Goal: Information Seeking & Learning: Compare options

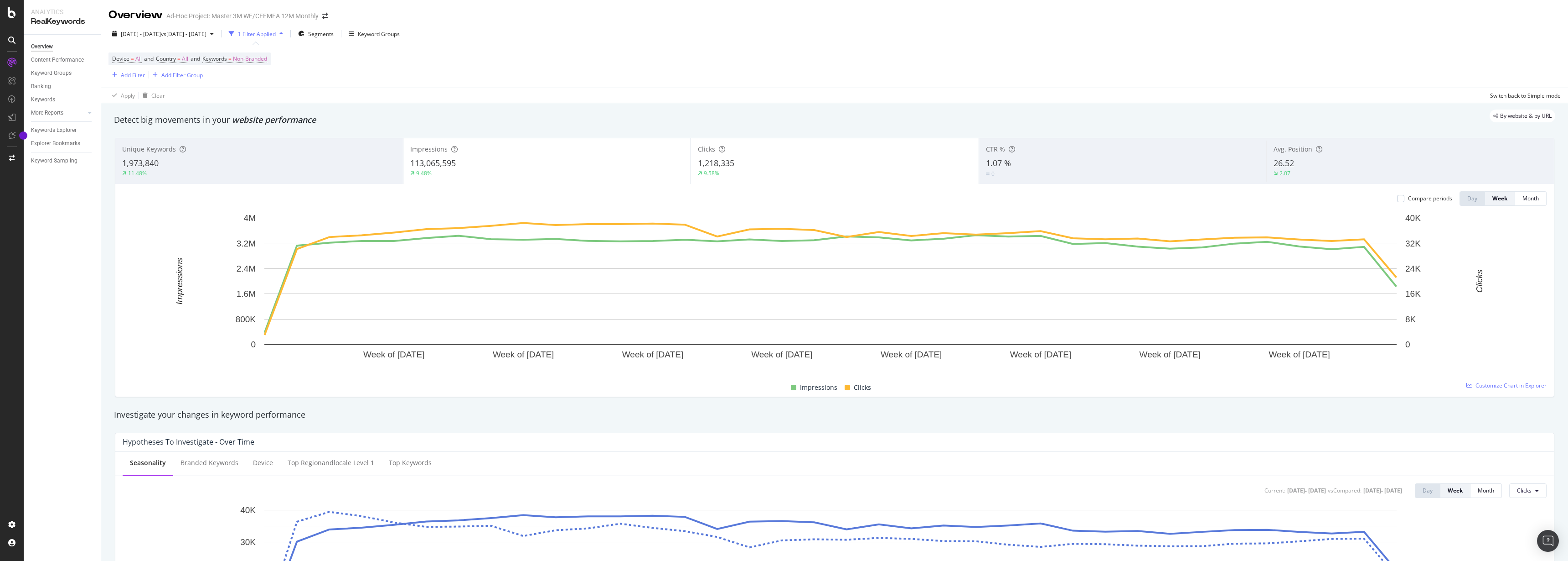
drag, startPoint x: 0, startPoint y: 0, endPoint x: 778, endPoint y: 401, distance: 875.3
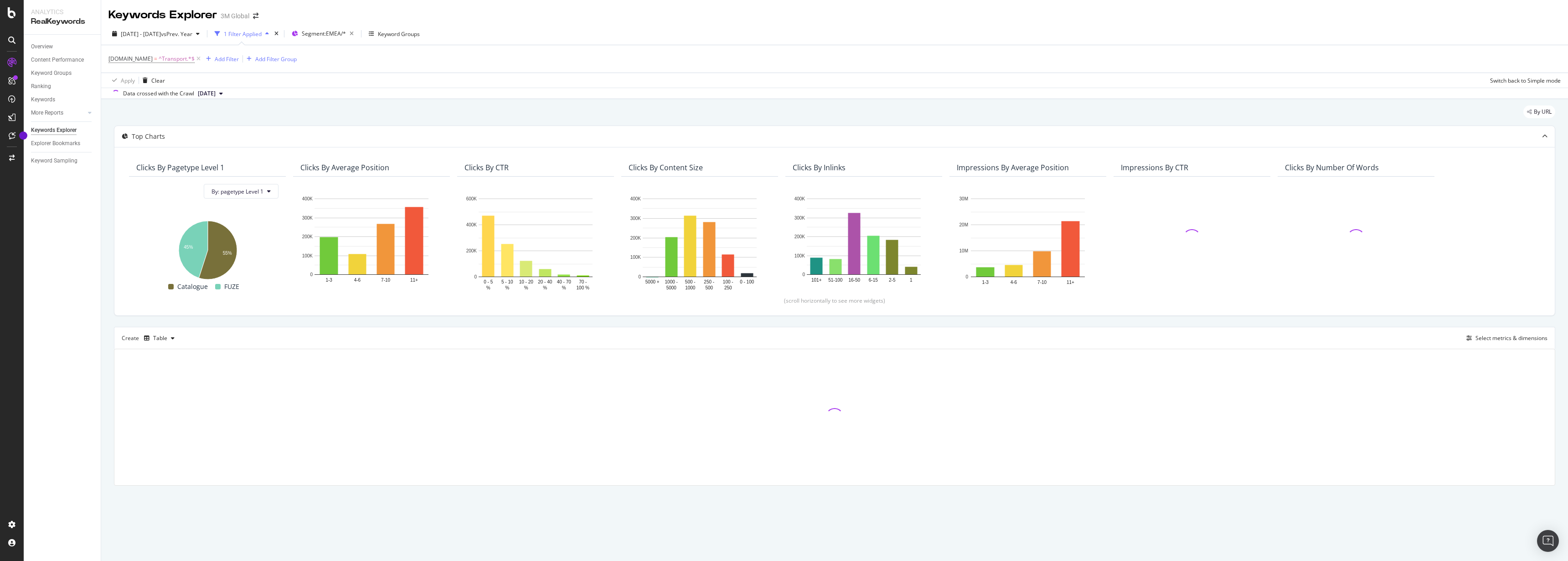
click at [452, 68] on div "DCSext.Business = ^Transport.*$ Add Filter Add Filter Group" at bounding box center [835, 59] width 1453 height 28
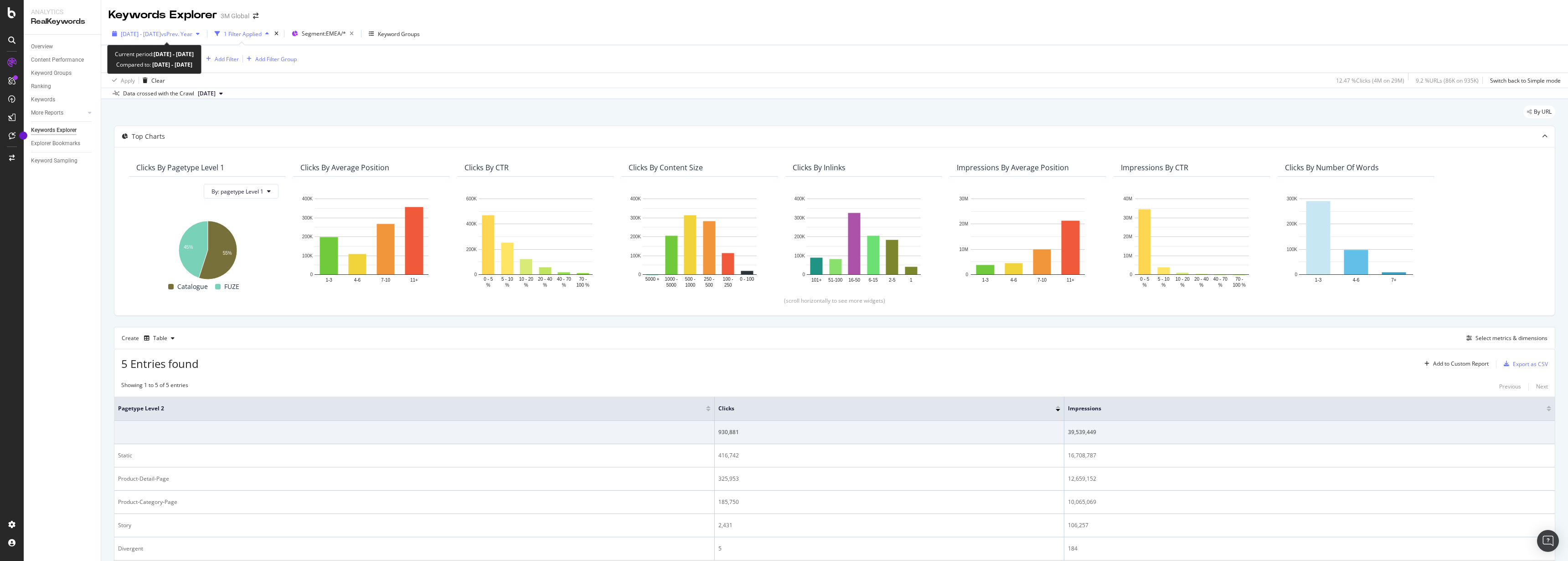
click at [192, 34] on span "vs Prev. Year" at bounding box center [176, 34] width 31 height 8
click at [186, 135] on input "2024/06/30" at bounding box center [179, 135] width 36 height 13
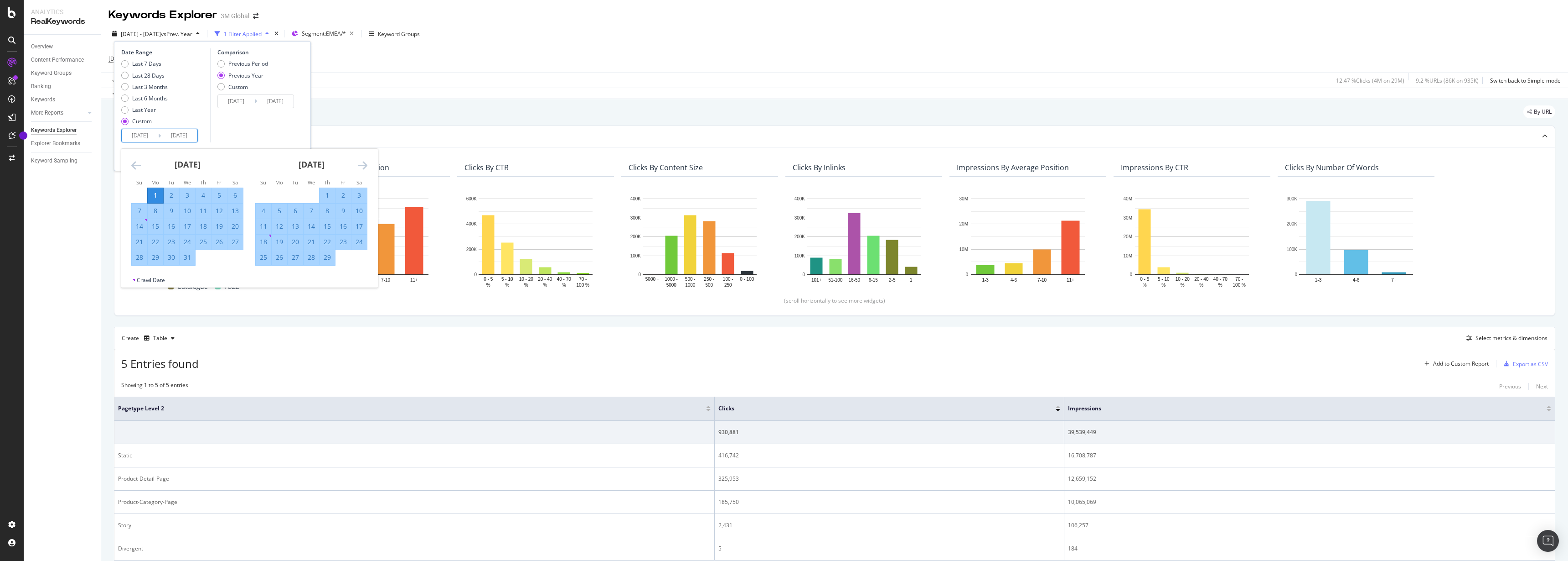
click at [359, 166] on icon "Move forward to switch to the next month." at bounding box center [363, 165] width 10 height 11
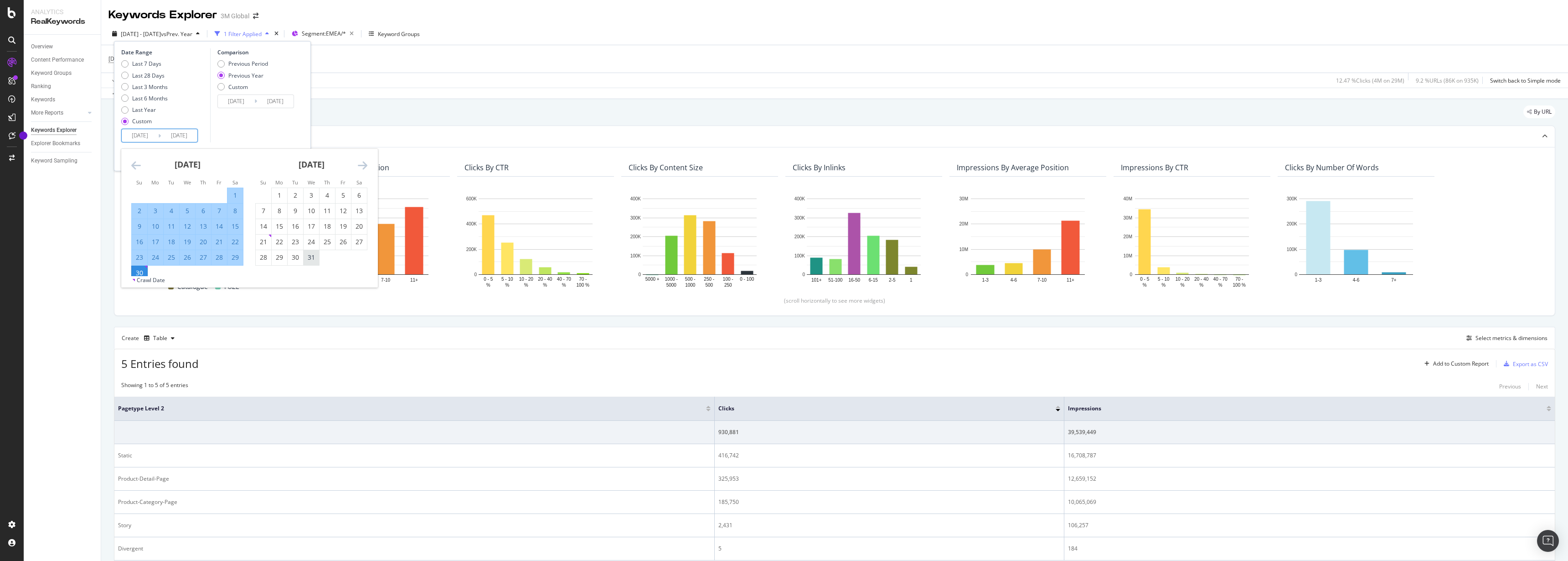
click at [313, 257] on div "31" at bounding box center [311, 257] width 15 height 9
type input "2024/07/31"
type input "2023/08/02"
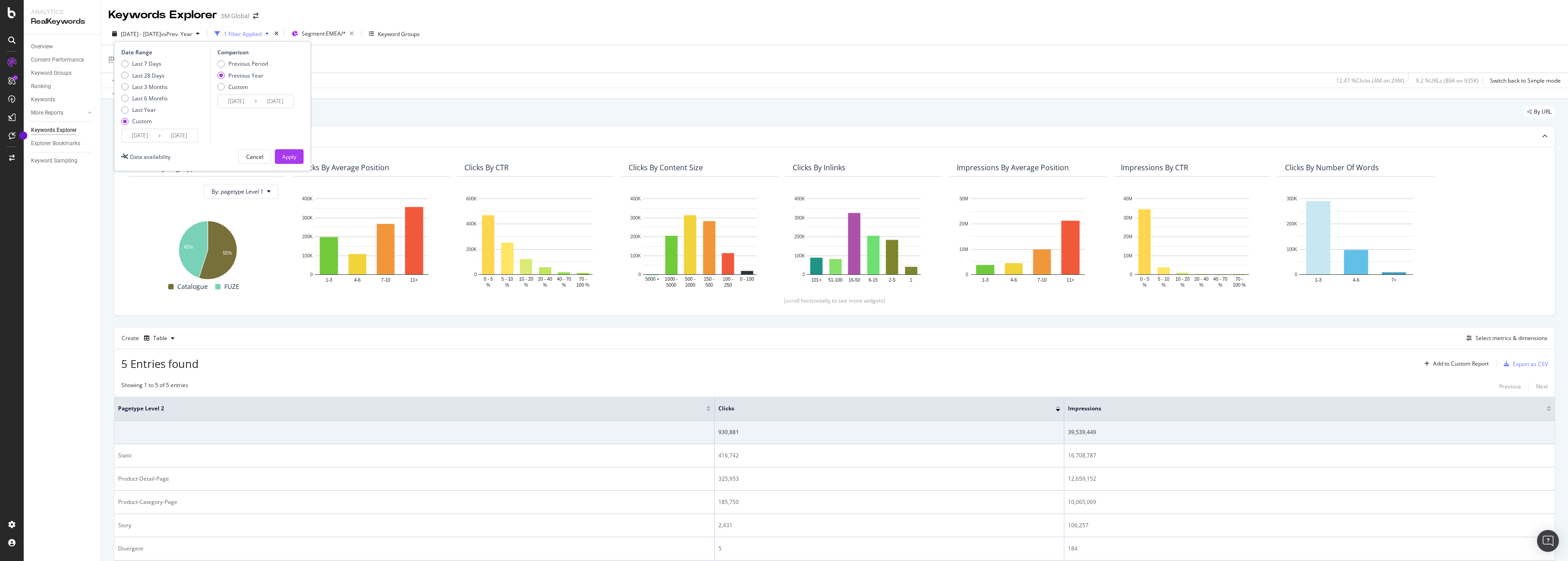
click at [246, 100] on input "2023/01/02" at bounding box center [236, 101] width 36 height 13
click at [222, 87] on div "Custom" at bounding box center [221, 87] width 7 height 7
click at [220, 75] on div "Previous Year" at bounding box center [221, 76] width 7 height 7
click at [359, 52] on div "DCSext.Business = ^Transport.*$ Add Filter Add Filter Group" at bounding box center [835, 59] width 1453 height 28
click at [215, 95] on span "2024 Jun. 30th" at bounding box center [206, 93] width 18 height 8
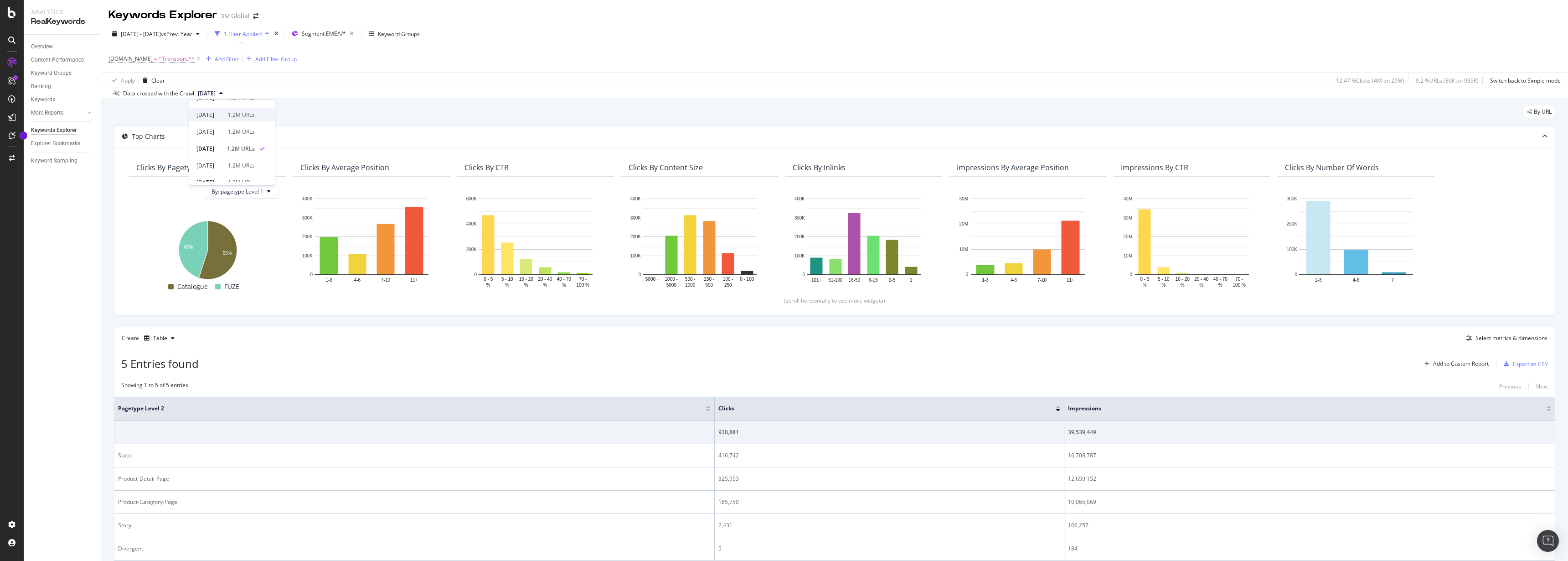
scroll to position [513, 0]
click at [222, 116] on div "2024 Jul. 21st" at bounding box center [209, 115] width 26 height 8
click at [267, 321] on div "Top Charts Clicks By pagetype Level 1 By: pagetype Level 1 Hold CTRL while clic…" at bounding box center [835, 353] width 1442 height 455
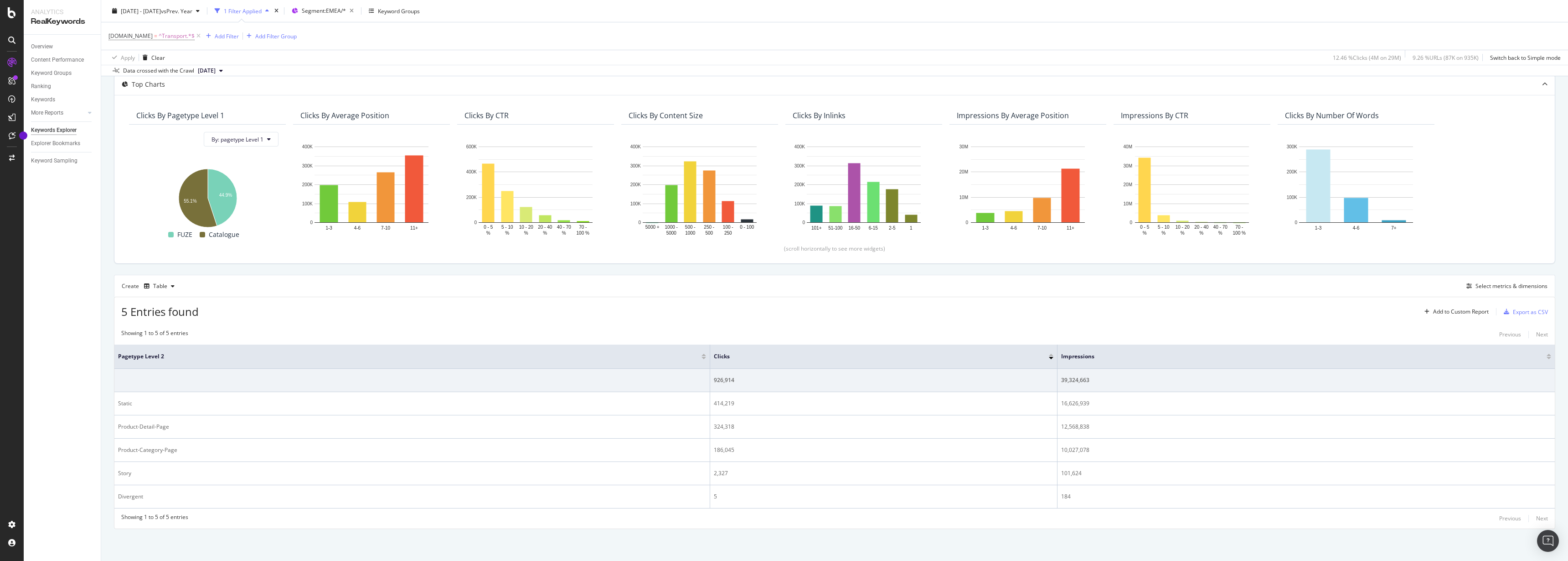
click at [1491, 178] on div "Clicks By pagetype Level 1 By: pagetype Level 1 Hold CTRL while clicking to fil…" at bounding box center [834, 176] width 1419 height 141
click at [1219, 311] on div "5 Entries found Add to Custom Report Export as CSV" at bounding box center [834, 308] width 1440 height 22
click at [502, 310] on div "5 Entries found Add to Custom Report Export as CSV" at bounding box center [834, 308] width 1440 height 22
click at [204, 68] on span "2024 Jul. 21st" at bounding box center [206, 70] width 18 height 8
click at [281, 52] on div "Apply Clear 12.46 % Clicks ( 4M on 29M ) 9.26 % URLs ( 87K on 935K ) Switch bac…" at bounding box center [834, 57] width 1467 height 15
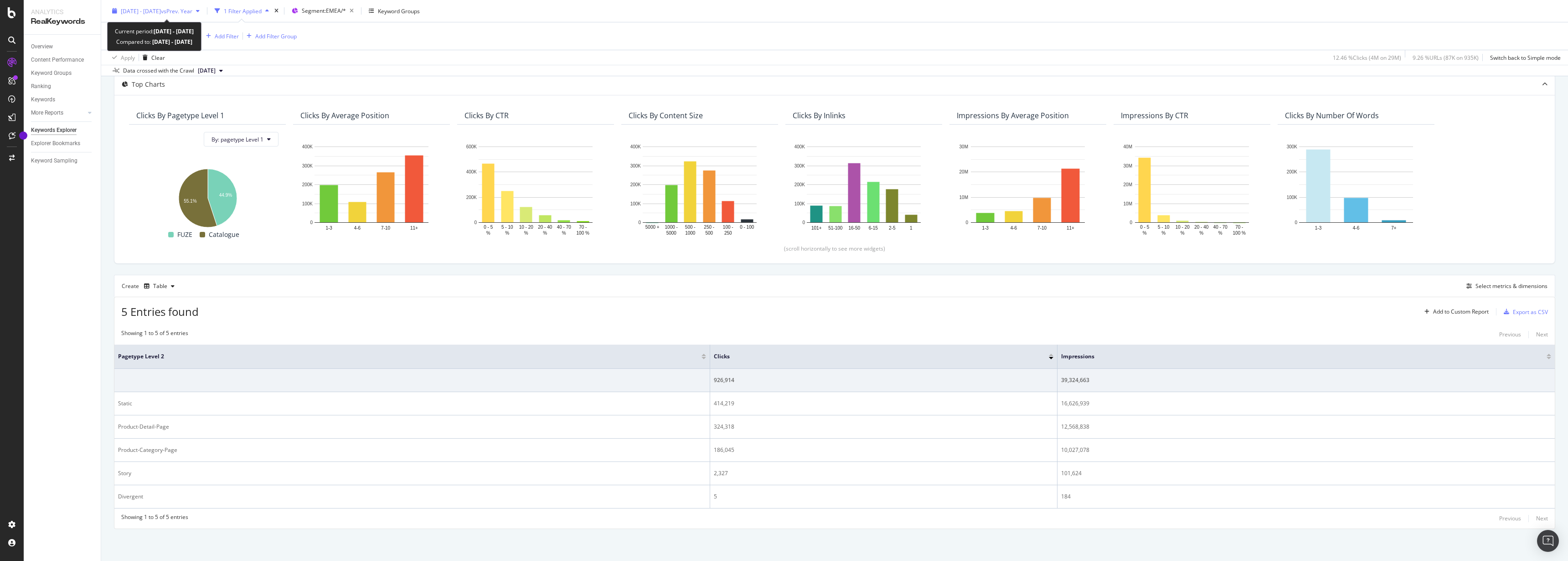
click at [184, 10] on span "vs Prev. Year" at bounding box center [176, 10] width 31 height 8
click at [417, 301] on div "5 Entries found Add to Custom Report Export as CSV" at bounding box center [834, 308] width 1440 height 22
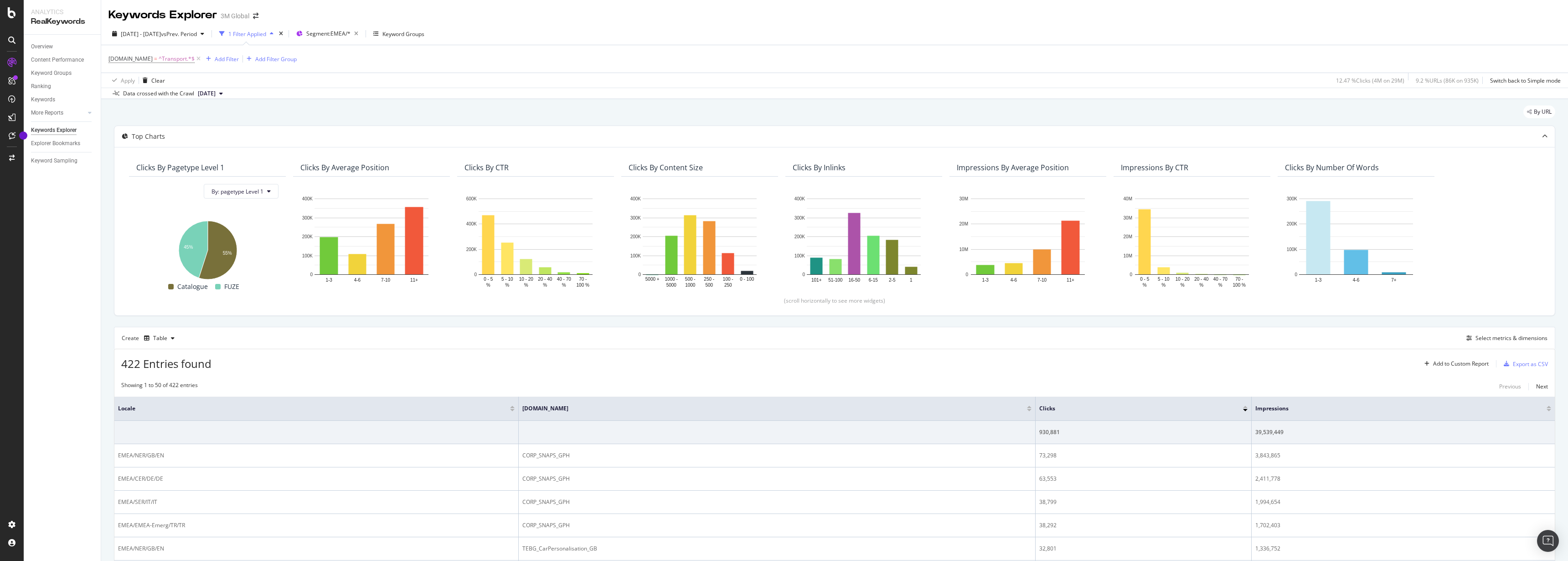
click at [535, 68] on div "DCSext.Business = ^Transport.*$ Add Filter Add Filter Group" at bounding box center [835, 59] width 1453 height 28
click at [896, 359] on div "422 Entries found Add to Custom Report Export as CSV" at bounding box center [834, 360] width 1440 height 22
click at [828, 52] on div "DCSext.Business = ^Transport.*$ Add Filter Add Filter Group" at bounding box center [835, 59] width 1453 height 28
click at [1131, 23] on div "2024 Jan. 1st - Jun. 30th vs Prev. Period 1 Filter Applied Segment: EMEA/* Keyw…" at bounding box center [834, 61] width 1467 height 76
click at [192, 33] on span "vs Prev. Year" at bounding box center [176, 34] width 31 height 8
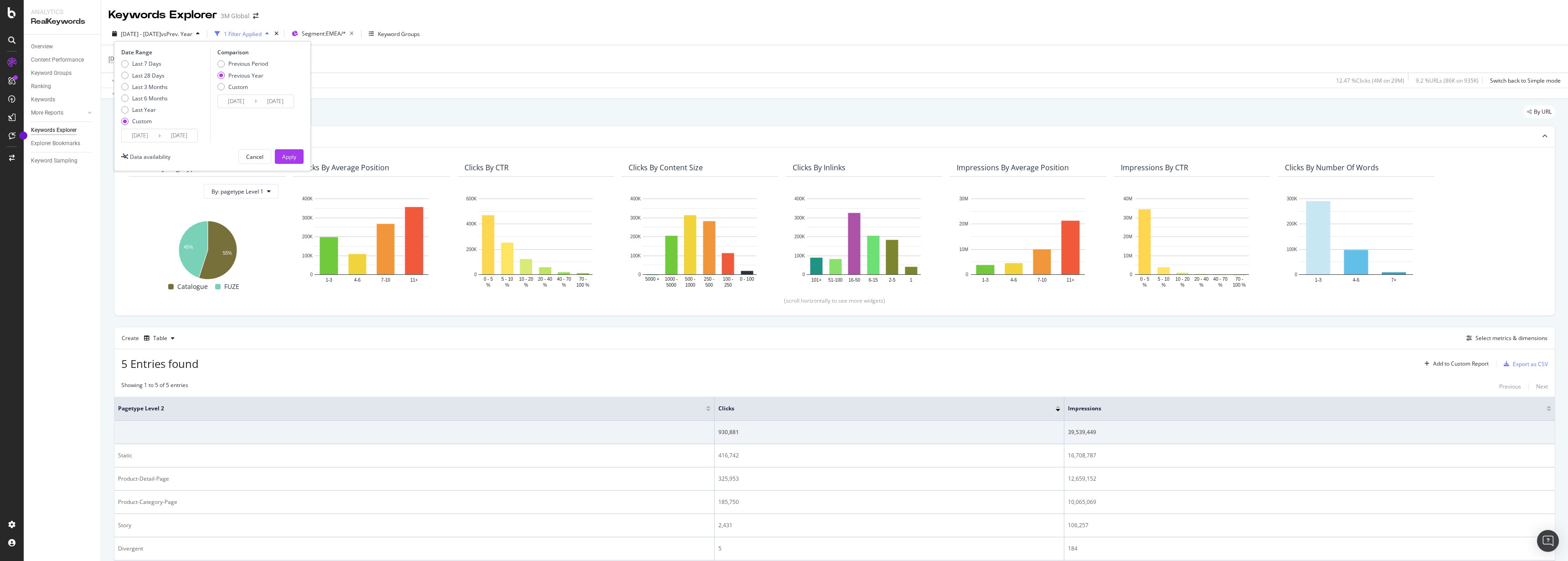
click at [180, 135] on input "[DATE]" at bounding box center [179, 135] width 36 height 13
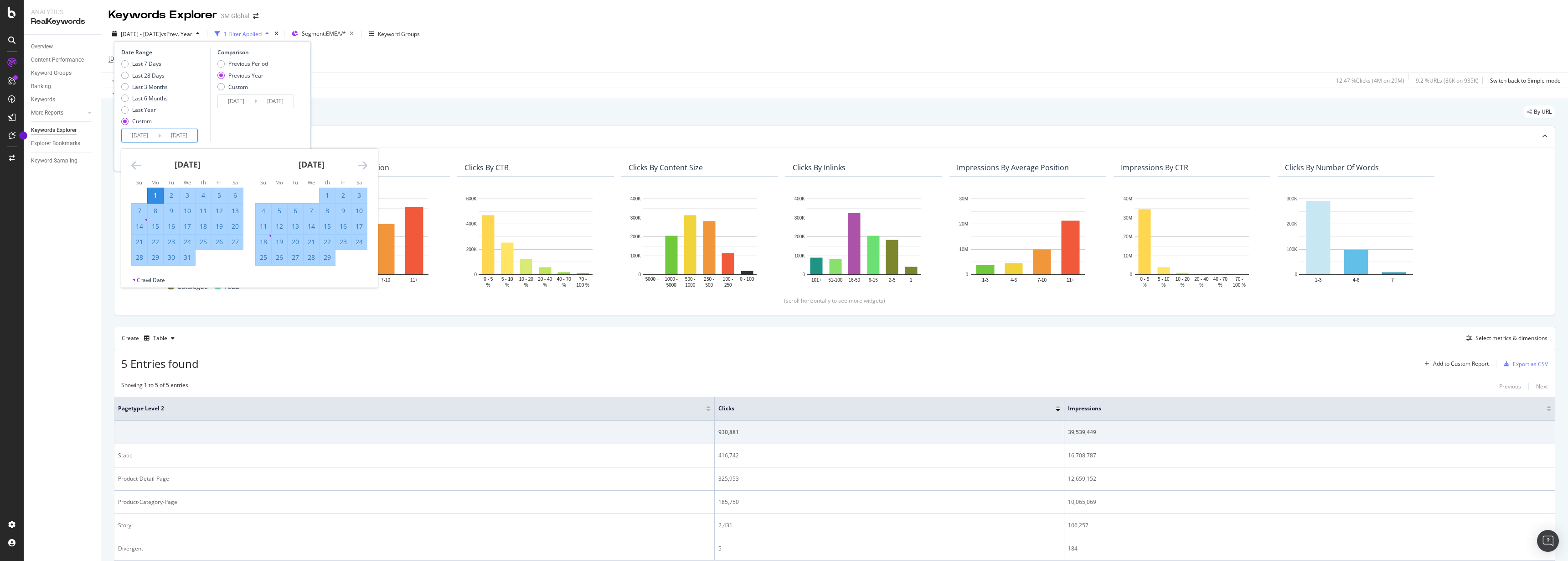
click at [358, 162] on icon "Move forward to switch to the next month." at bounding box center [363, 165] width 10 height 11
click at [359, 162] on icon "Move forward to switch to the next month." at bounding box center [363, 165] width 10 height 11
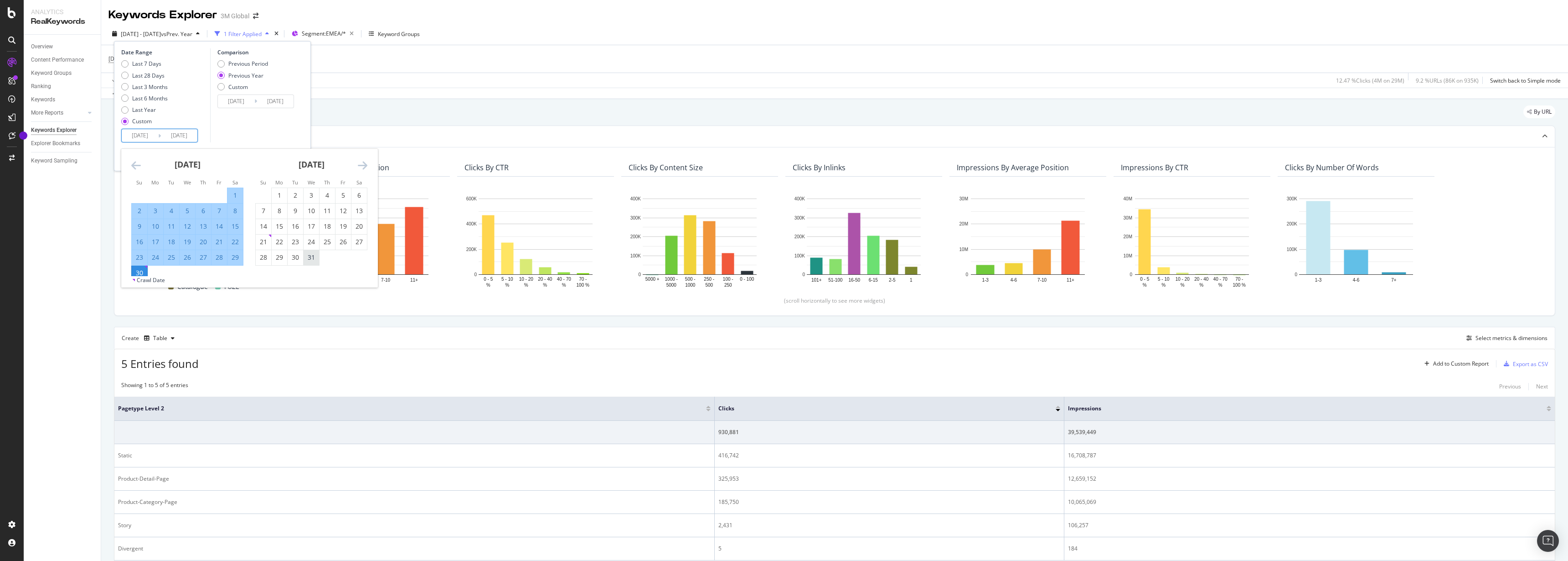
click at [307, 259] on div "31" at bounding box center [311, 257] width 15 height 9
type input "[DATE]"
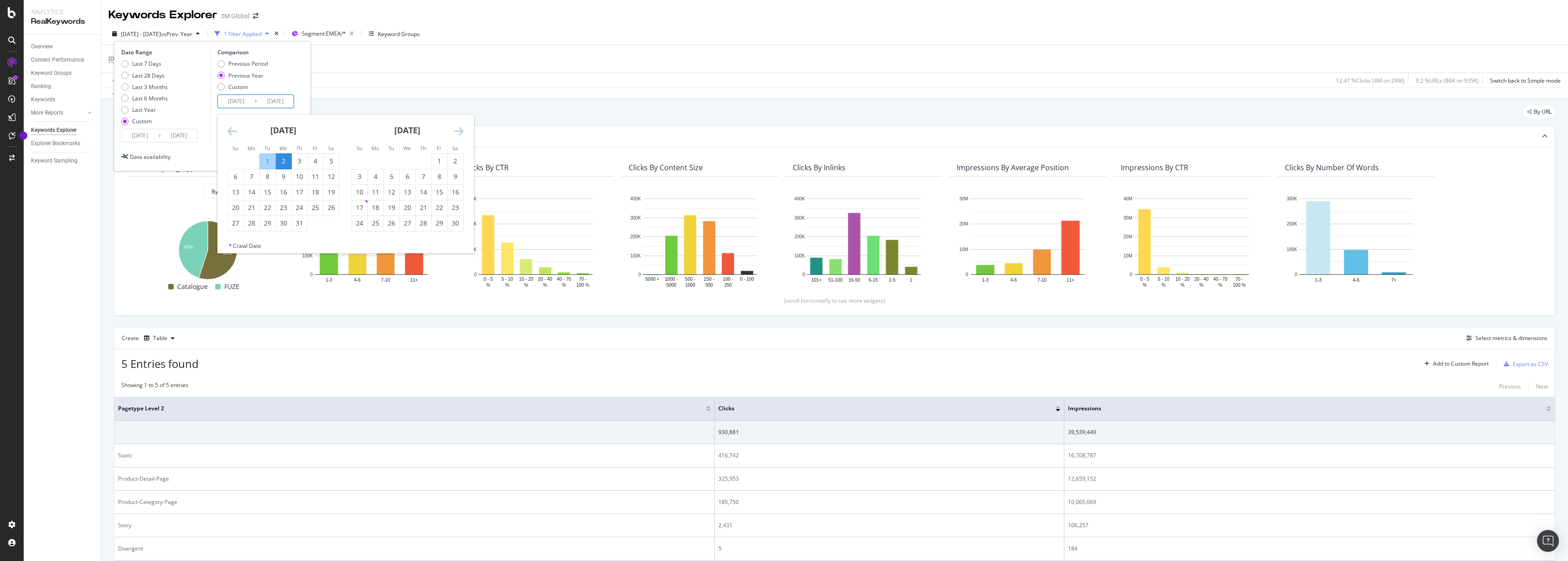
click at [247, 101] on input "[DATE]" at bounding box center [236, 101] width 36 height 13
click at [268, 160] on div "1" at bounding box center [267, 161] width 15 height 9
click at [457, 132] on icon "Move forward to switch to the next month." at bounding box center [459, 131] width 10 height 11
click at [218, 74] on div "Previous Year" at bounding box center [221, 76] width 7 height 7
click at [243, 100] on input "2023/01/02" at bounding box center [236, 101] width 36 height 13
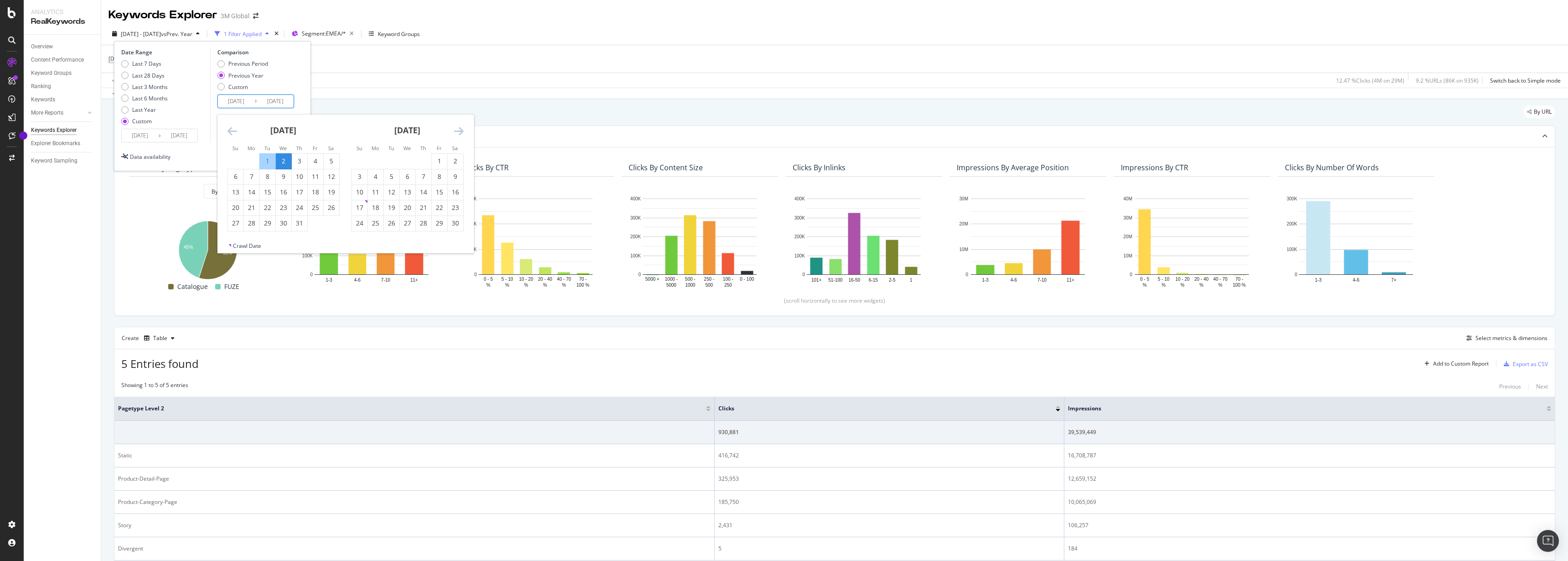
click at [228, 130] on icon "Move backward to switch to the previous month." at bounding box center [233, 131] width 10 height 11
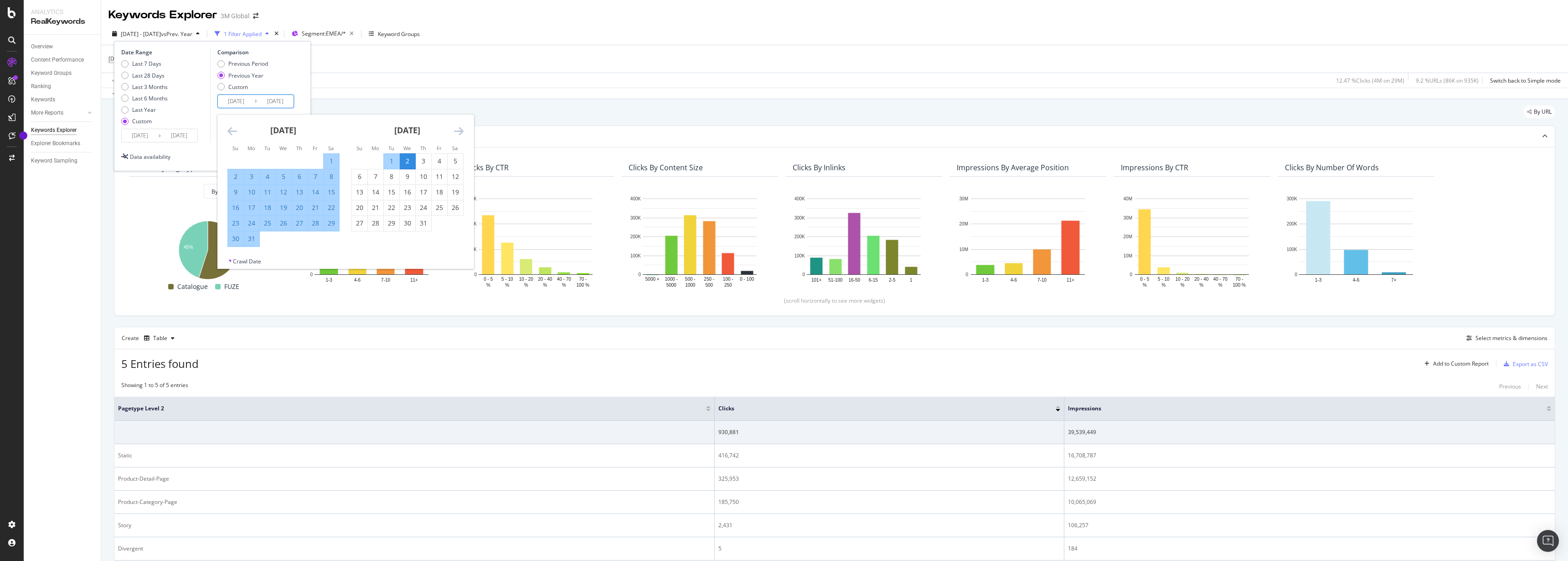
click at [392, 162] on div "1" at bounding box center [391, 161] width 15 height 9
click at [278, 76] on div "Previous Period Previous Year Custom" at bounding box center [257, 77] width 79 height 34
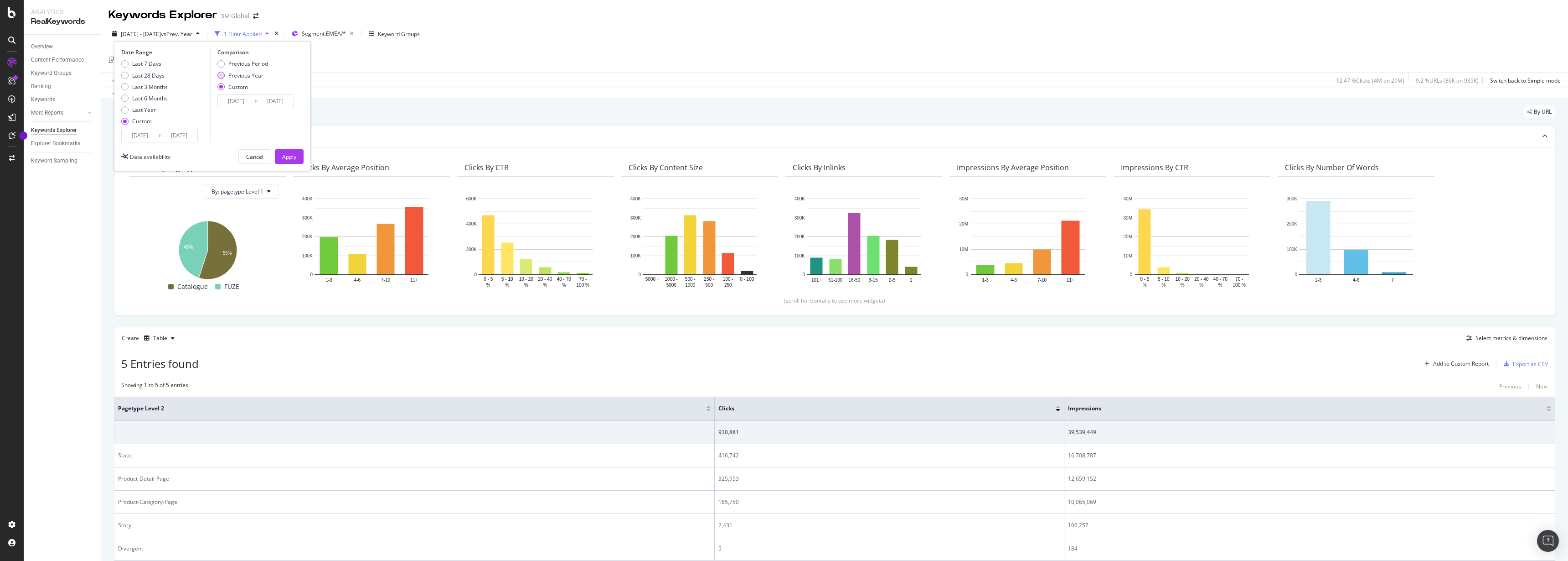
click at [243, 76] on div "Previous Year" at bounding box center [246, 76] width 35 height 8
click at [231, 101] on input "2023/01/02" at bounding box center [236, 101] width 36 height 13
click at [230, 131] on icon "Move backward to switch to the previous month." at bounding box center [233, 131] width 10 height 11
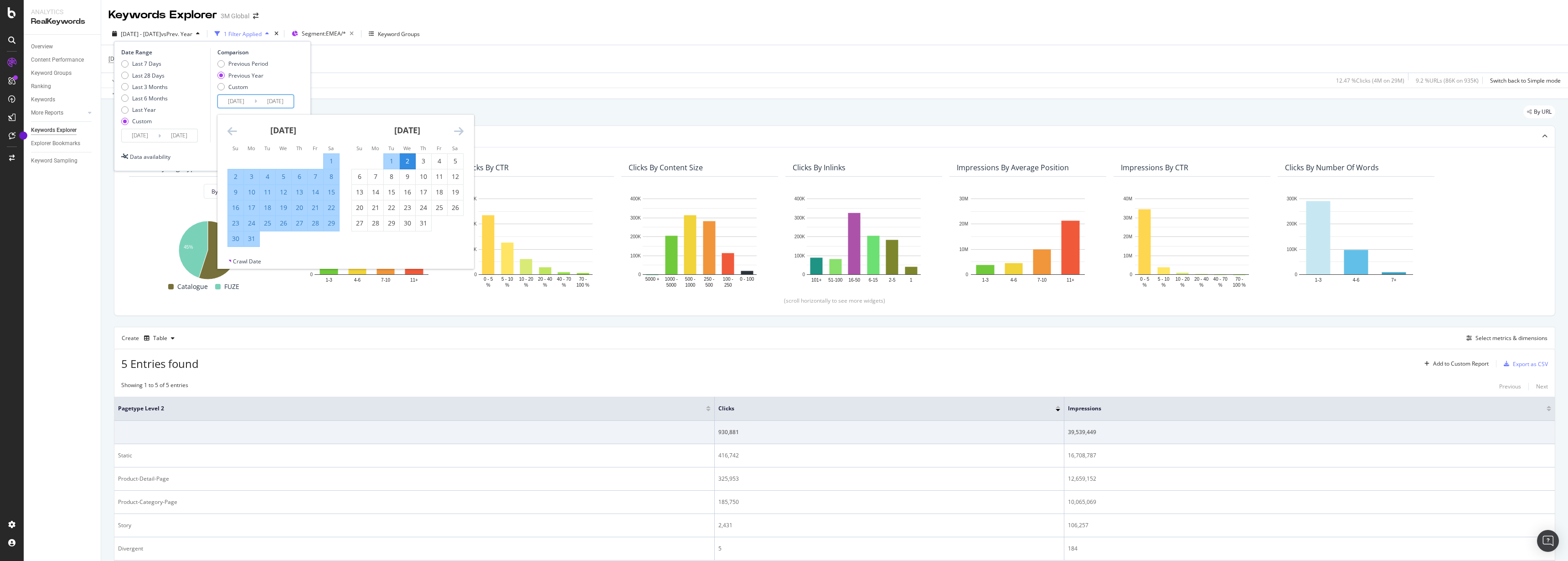
click at [230, 131] on icon "Move backward to switch to the previous month." at bounding box center [233, 131] width 10 height 11
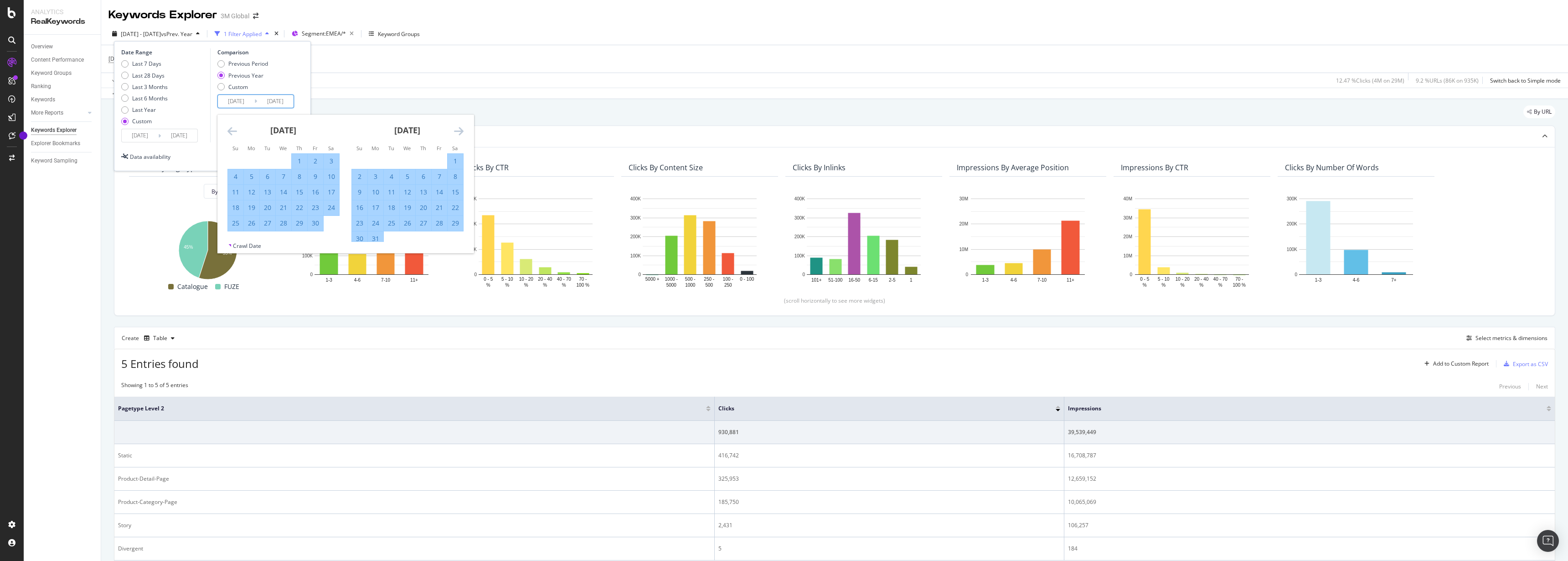
click at [230, 131] on icon "Move backward to switch to the previous month." at bounding box center [233, 131] width 10 height 11
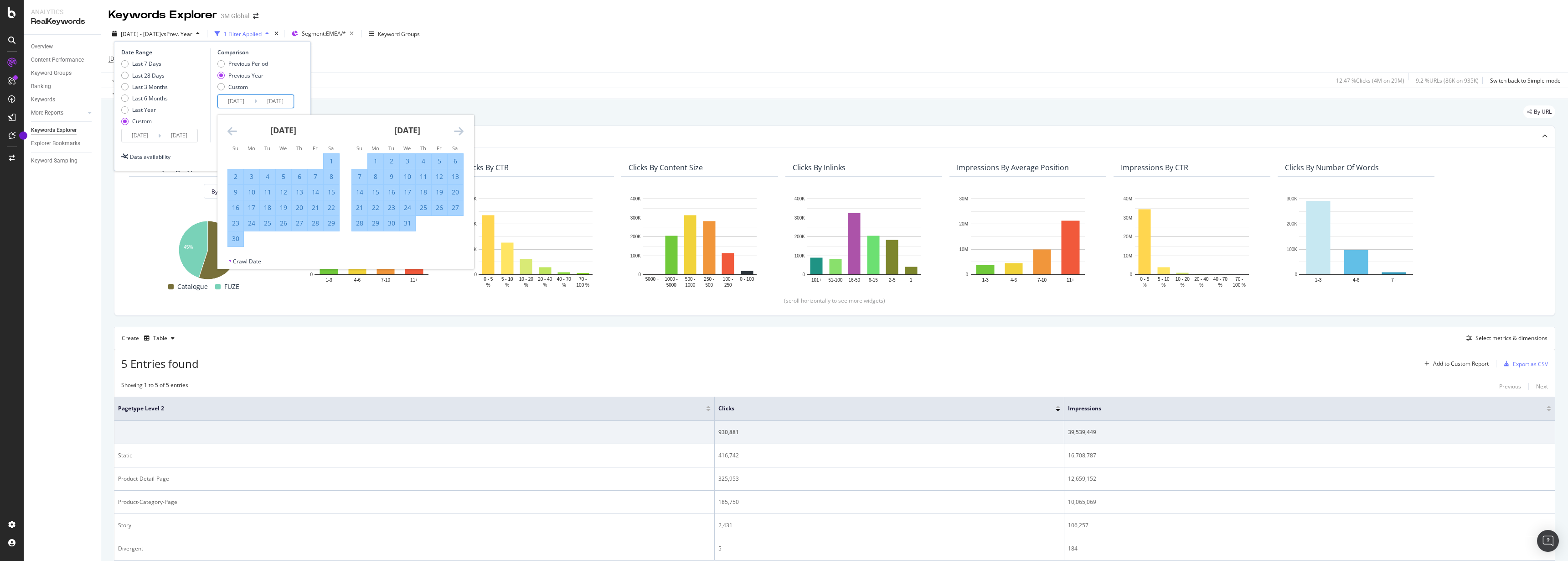
click at [230, 131] on icon "Move backward to switch to the previous month." at bounding box center [233, 131] width 10 height 11
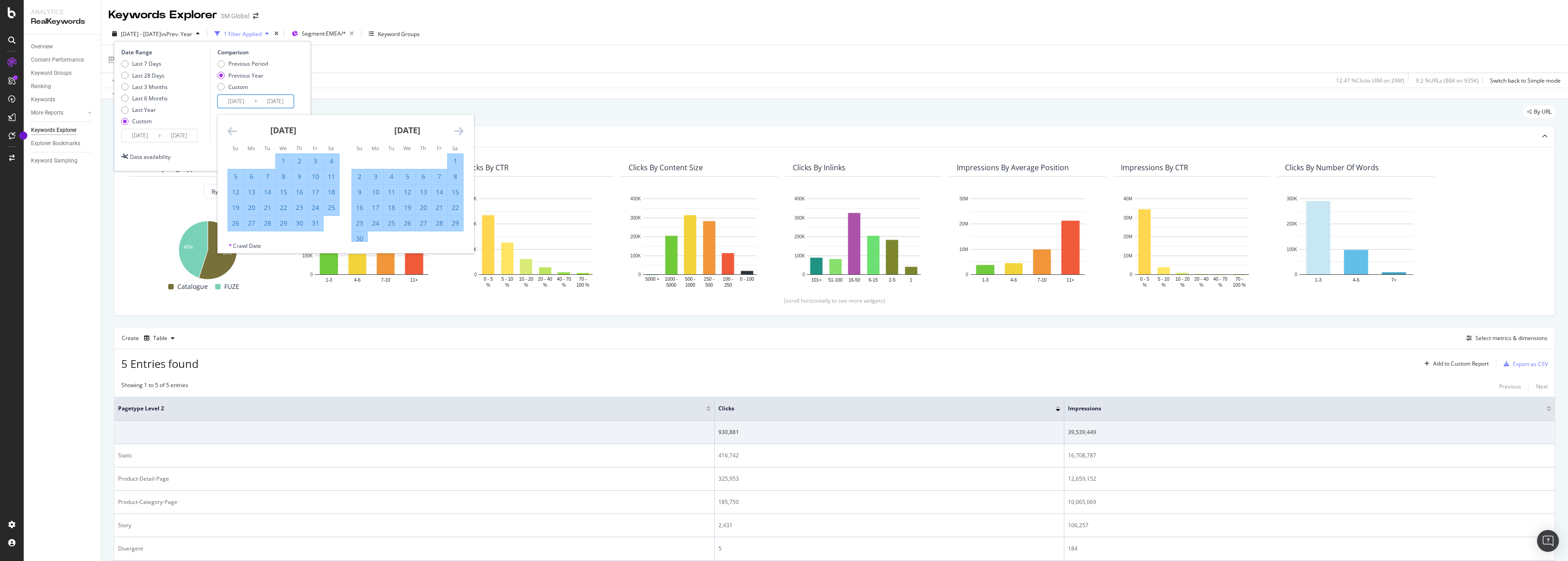
click at [230, 131] on icon "Move backward to switch to the previous month." at bounding box center [233, 131] width 10 height 11
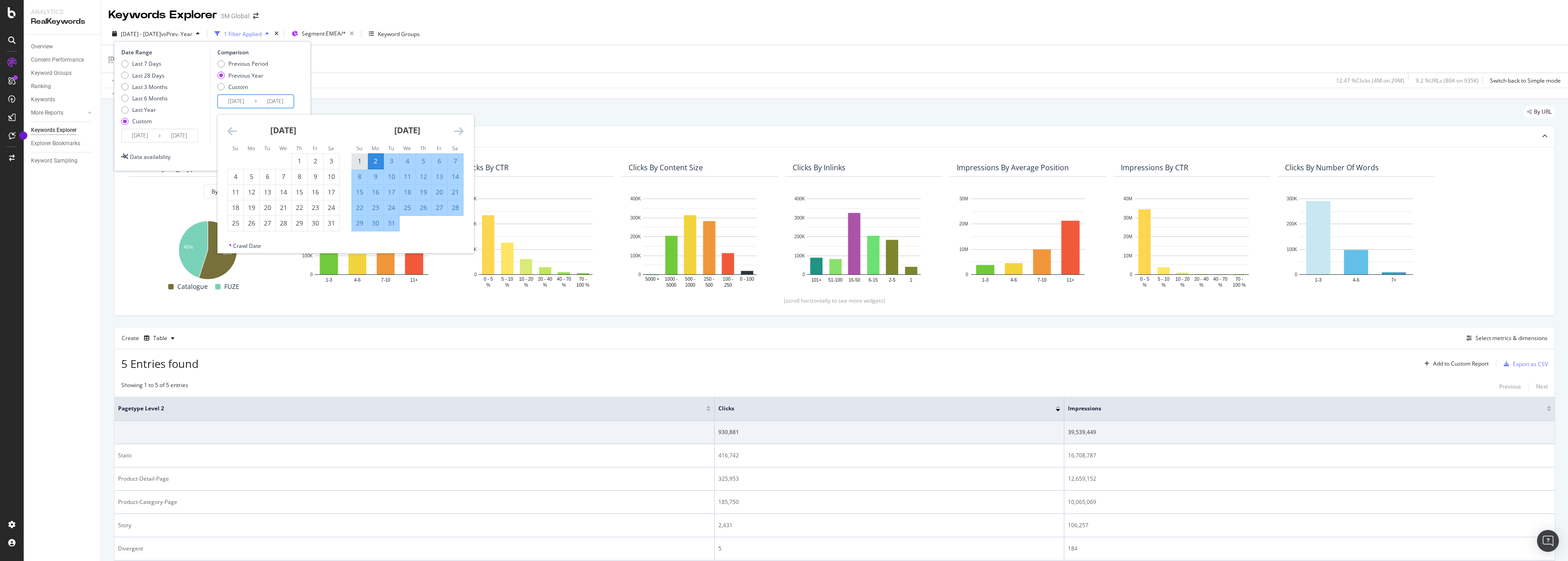
click at [357, 160] on div "1" at bounding box center [359, 161] width 15 height 9
type input "2023/01/01"
click at [290, 100] on input "2023/08/02" at bounding box center [275, 101] width 36 height 13
click at [454, 131] on icon "Move forward to switch to the next month." at bounding box center [459, 131] width 10 height 11
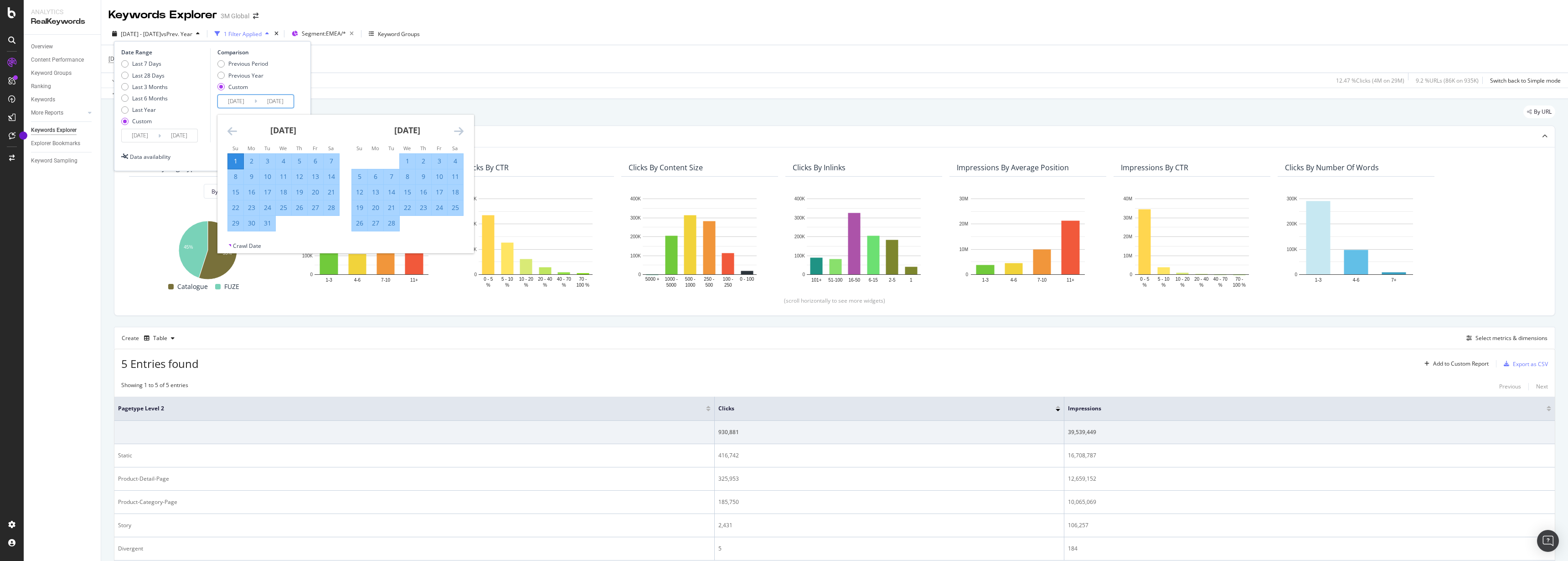
click at [455, 131] on icon "Move forward to switch to the next month." at bounding box center [459, 131] width 10 height 11
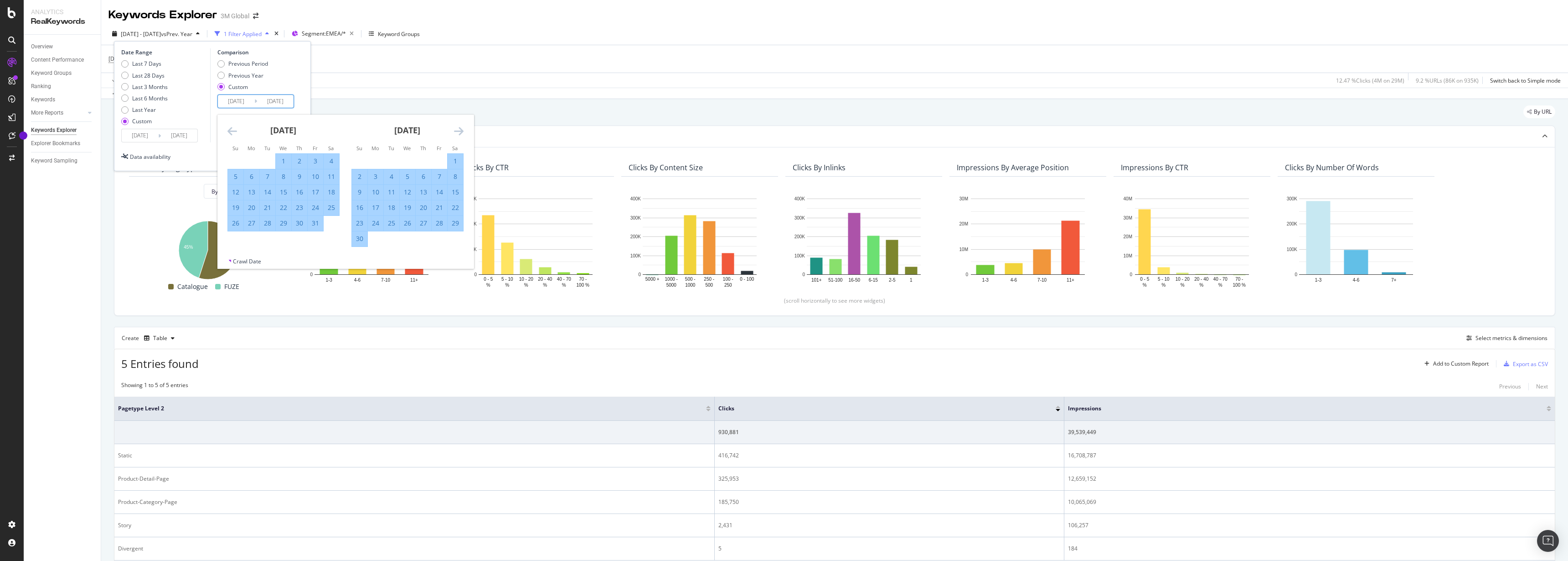
click at [455, 131] on icon "Move forward to switch to the next month." at bounding box center [459, 131] width 10 height 11
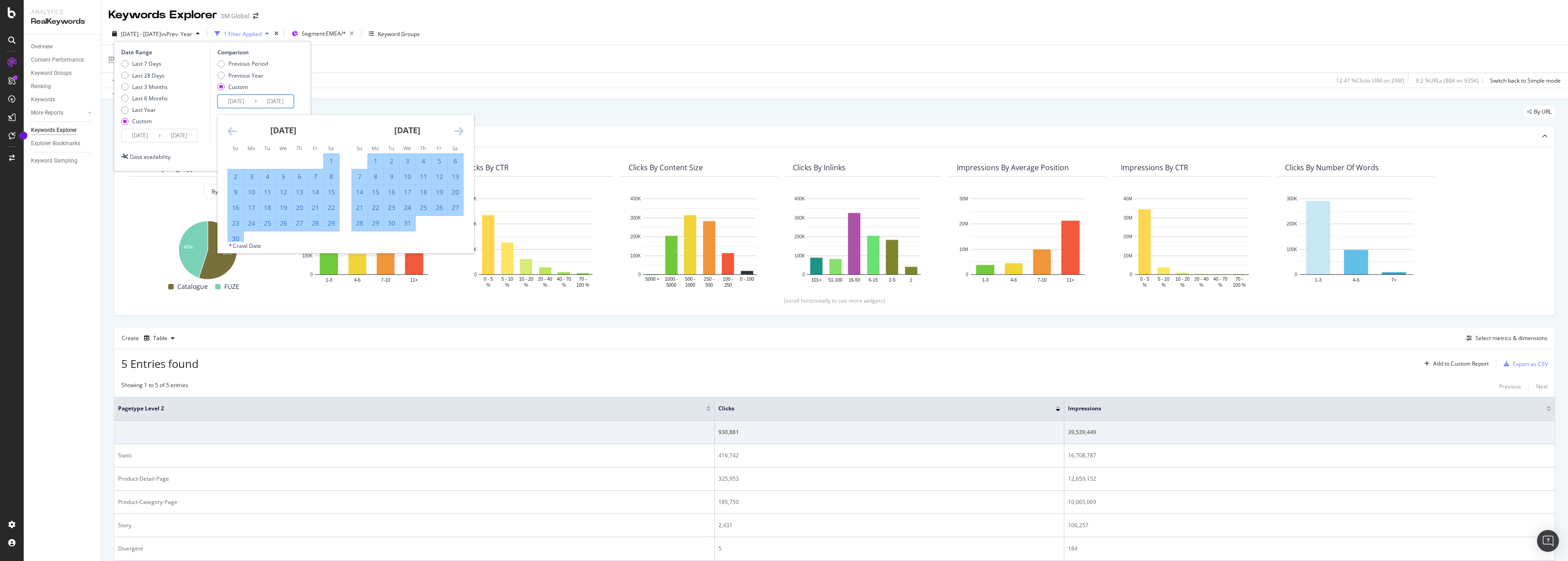
click at [455, 131] on icon "Move forward to switch to the next month." at bounding box center [459, 131] width 10 height 11
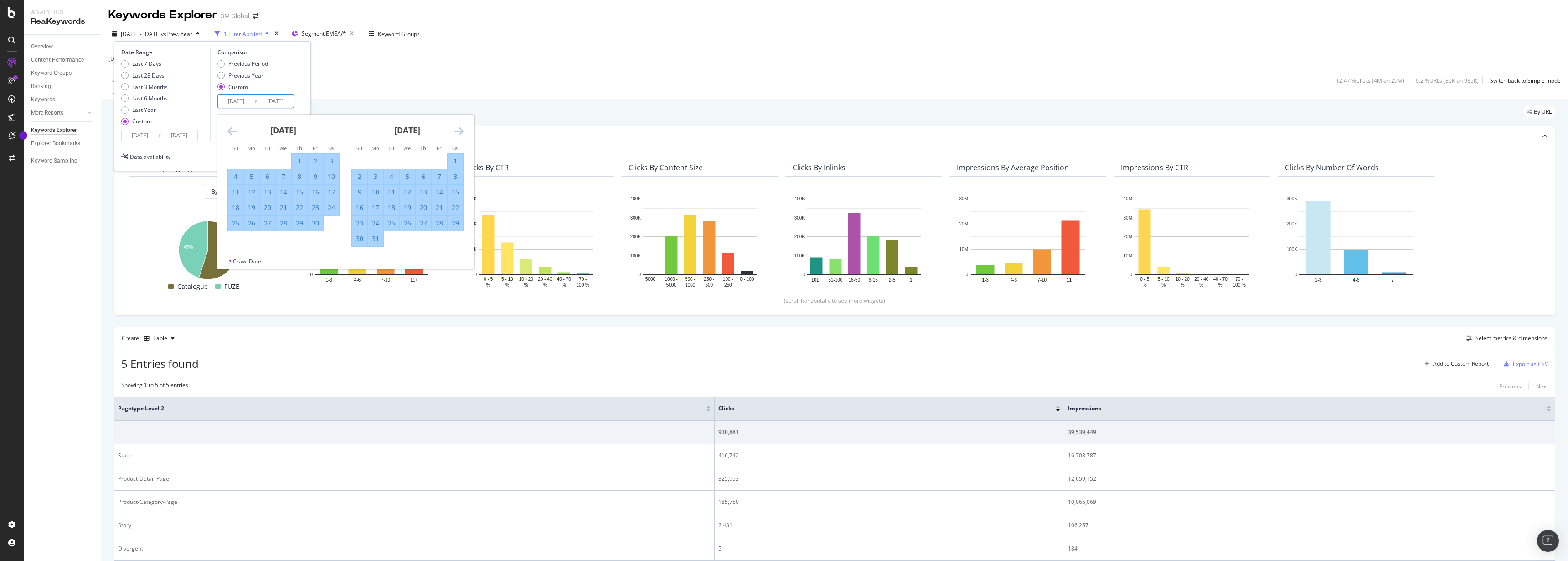
click at [455, 131] on icon "Move forward to switch to the next month." at bounding box center [459, 131] width 10 height 11
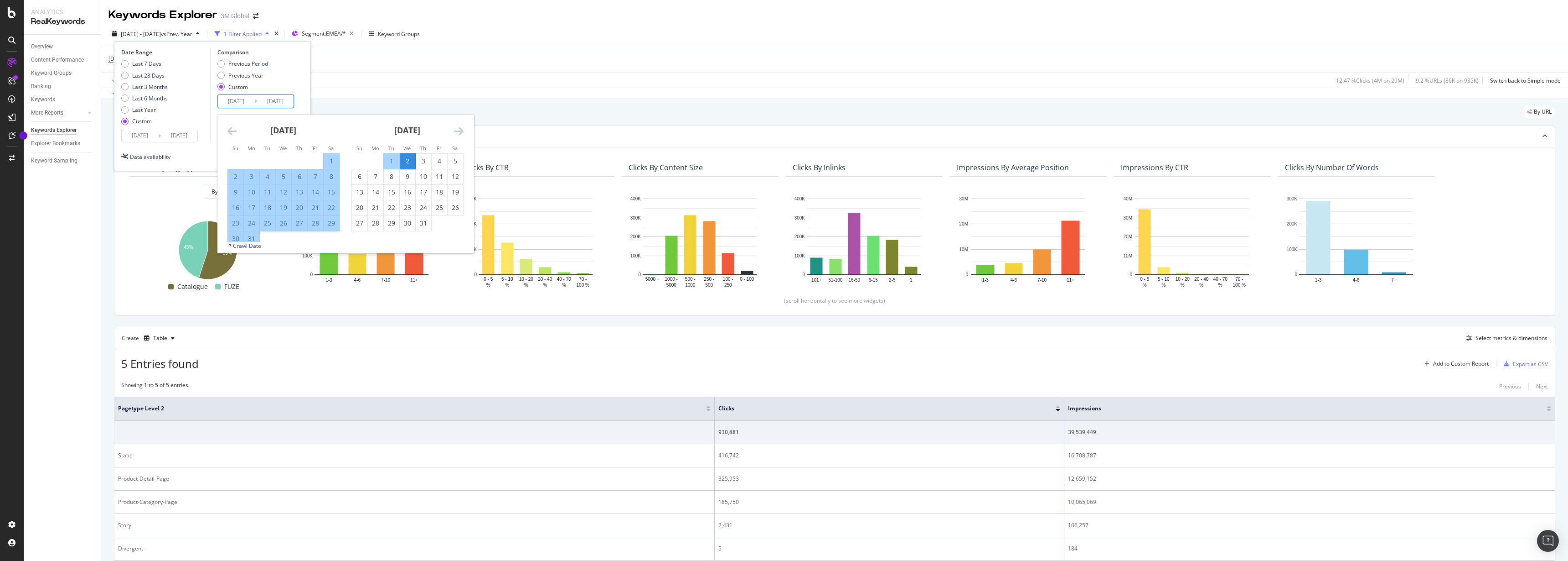
click at [387, 162] on div "1" at bounding box center [391, 161] width 15 height 9
type input "2023/08/01"
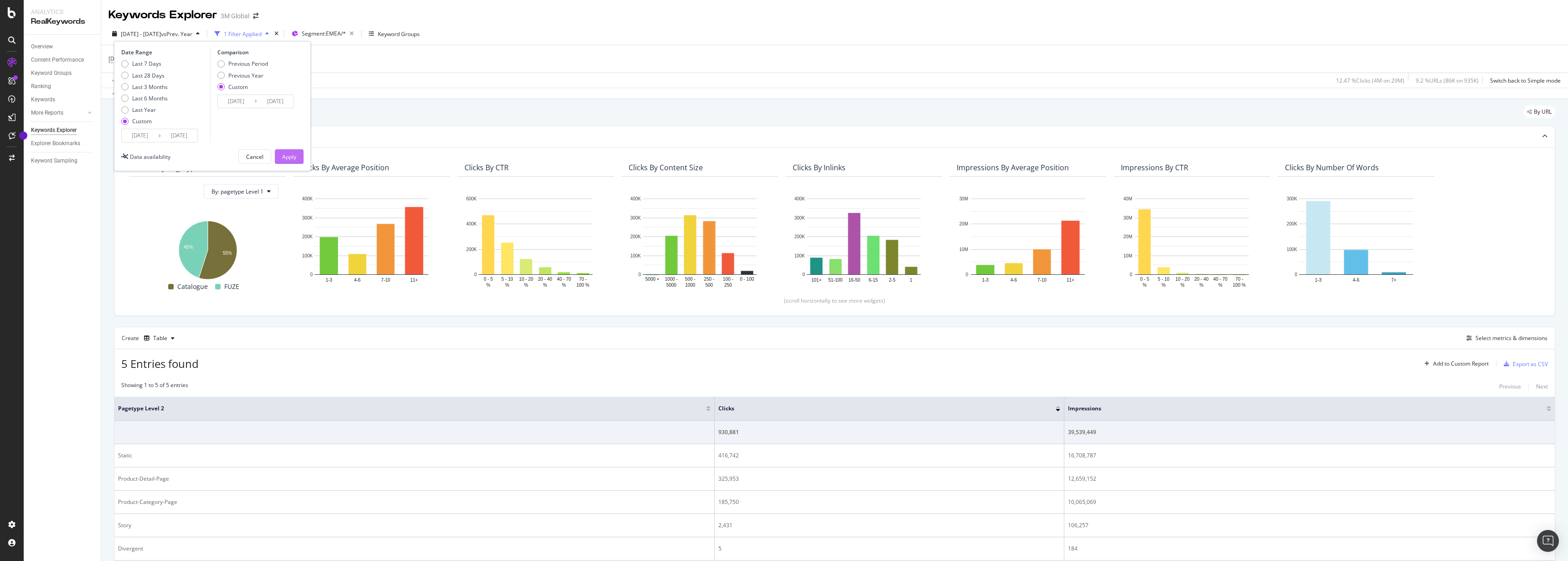
click at [287, 159] on div "Apply" at bounding box center [289, 157] width 14 height 8
